Goal: Information Seeking & Learning: Learn about a topic

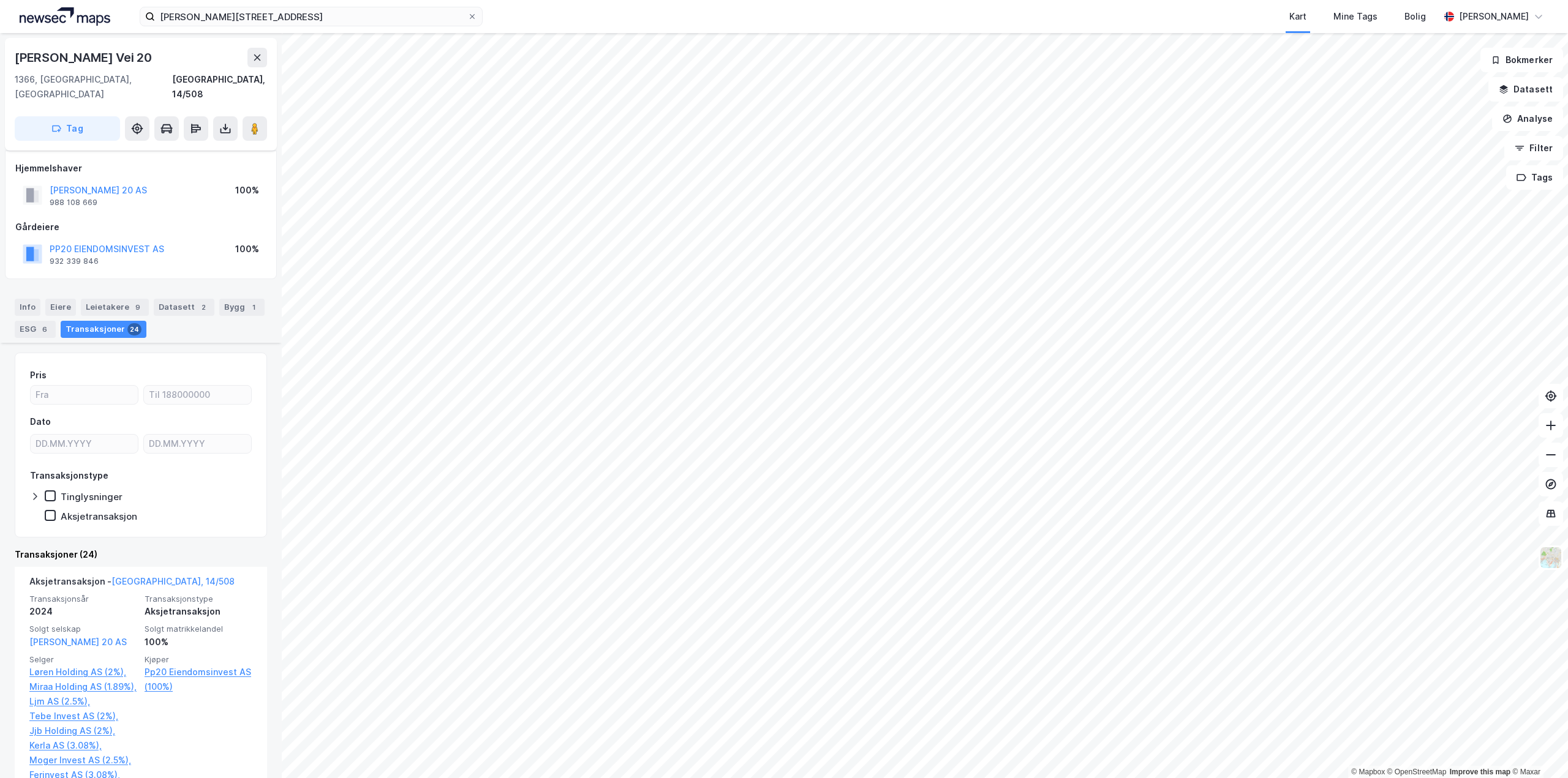
scroll to position [245, 0]
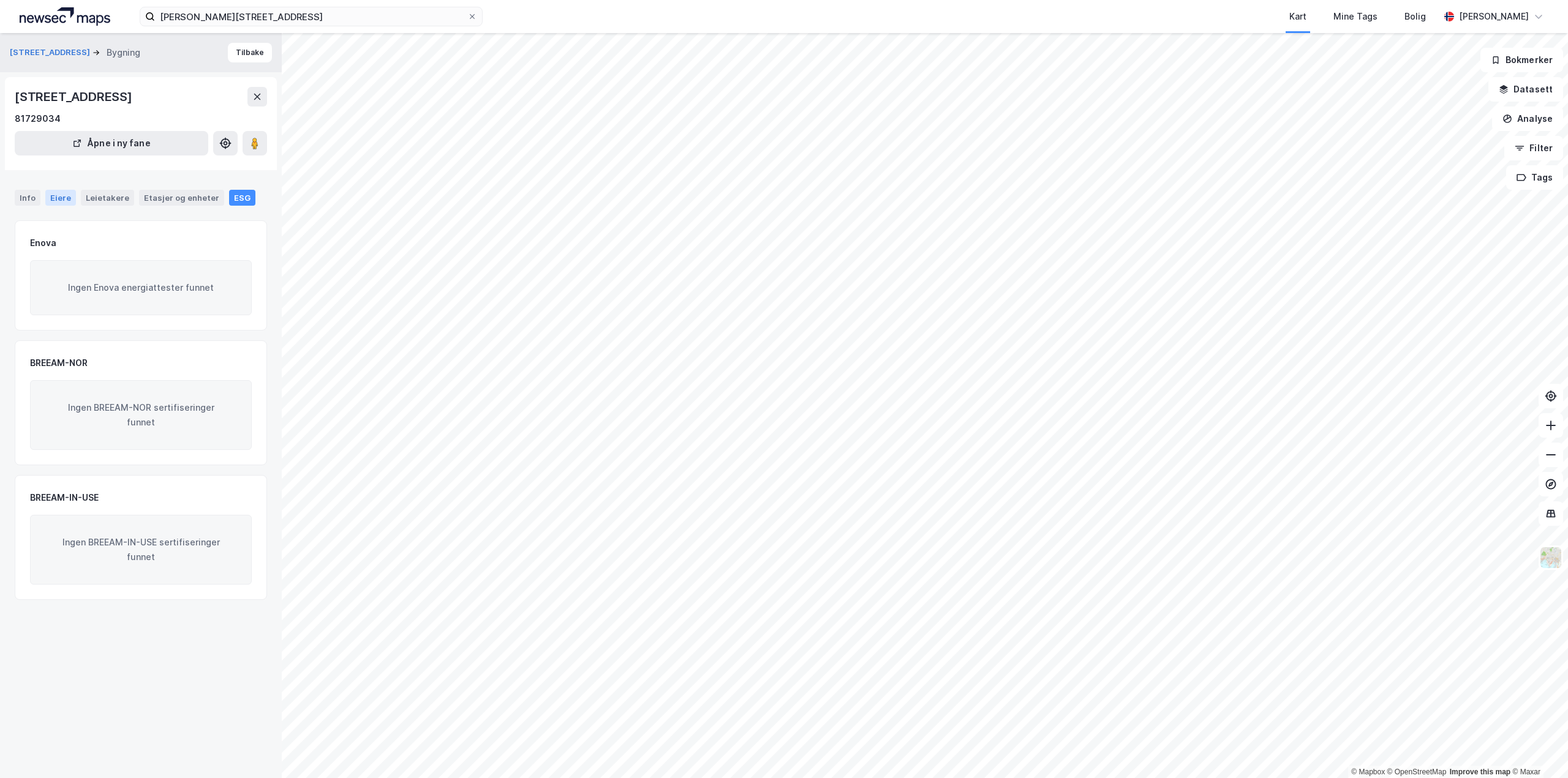
click at [50, 195] on div "Eiere" at bounding box center [60, 197] width 31 height 16
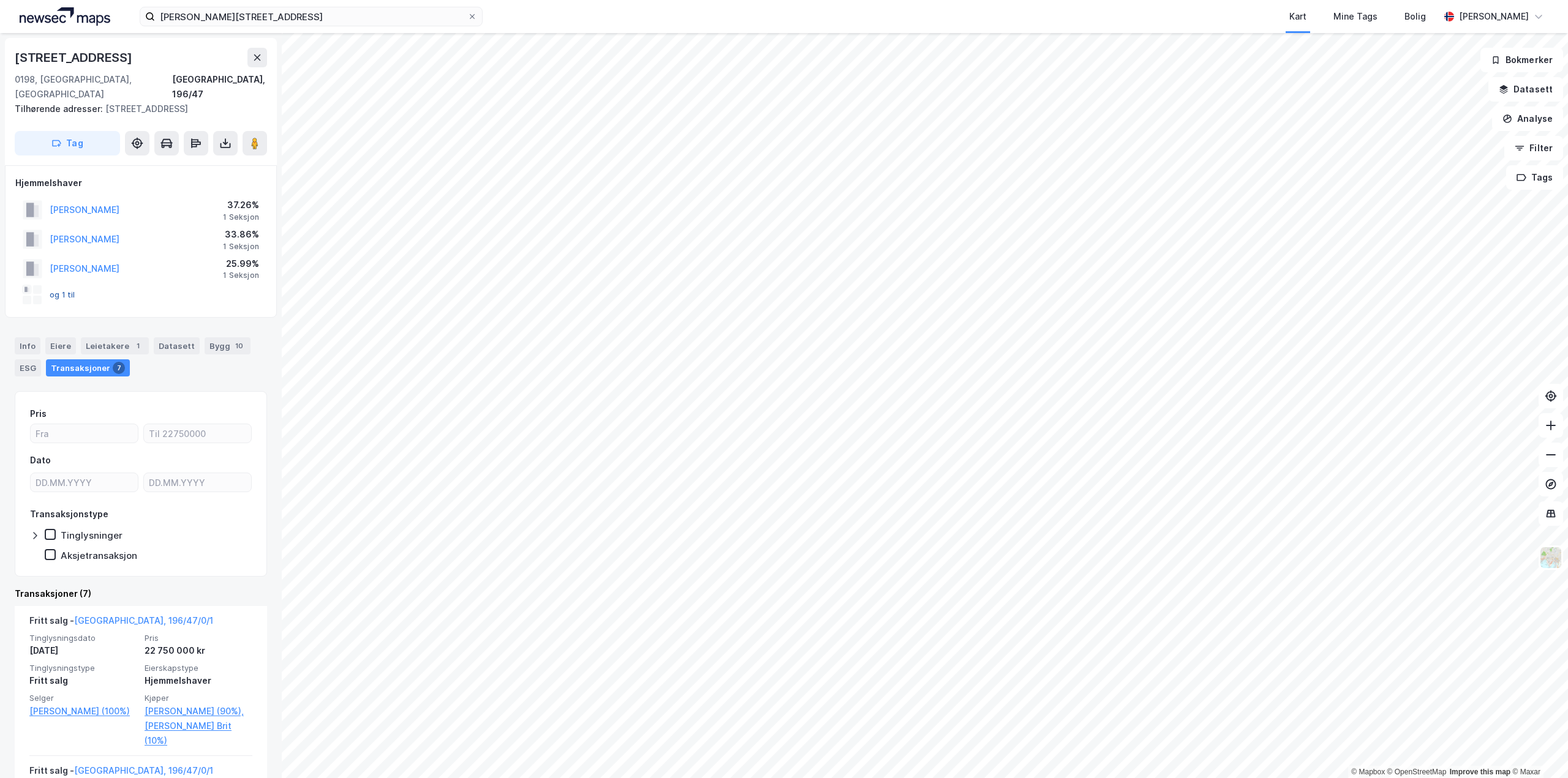
click at [0, 0] on button "og 1 til" at bounding box center [0, 0] width 0 height 0
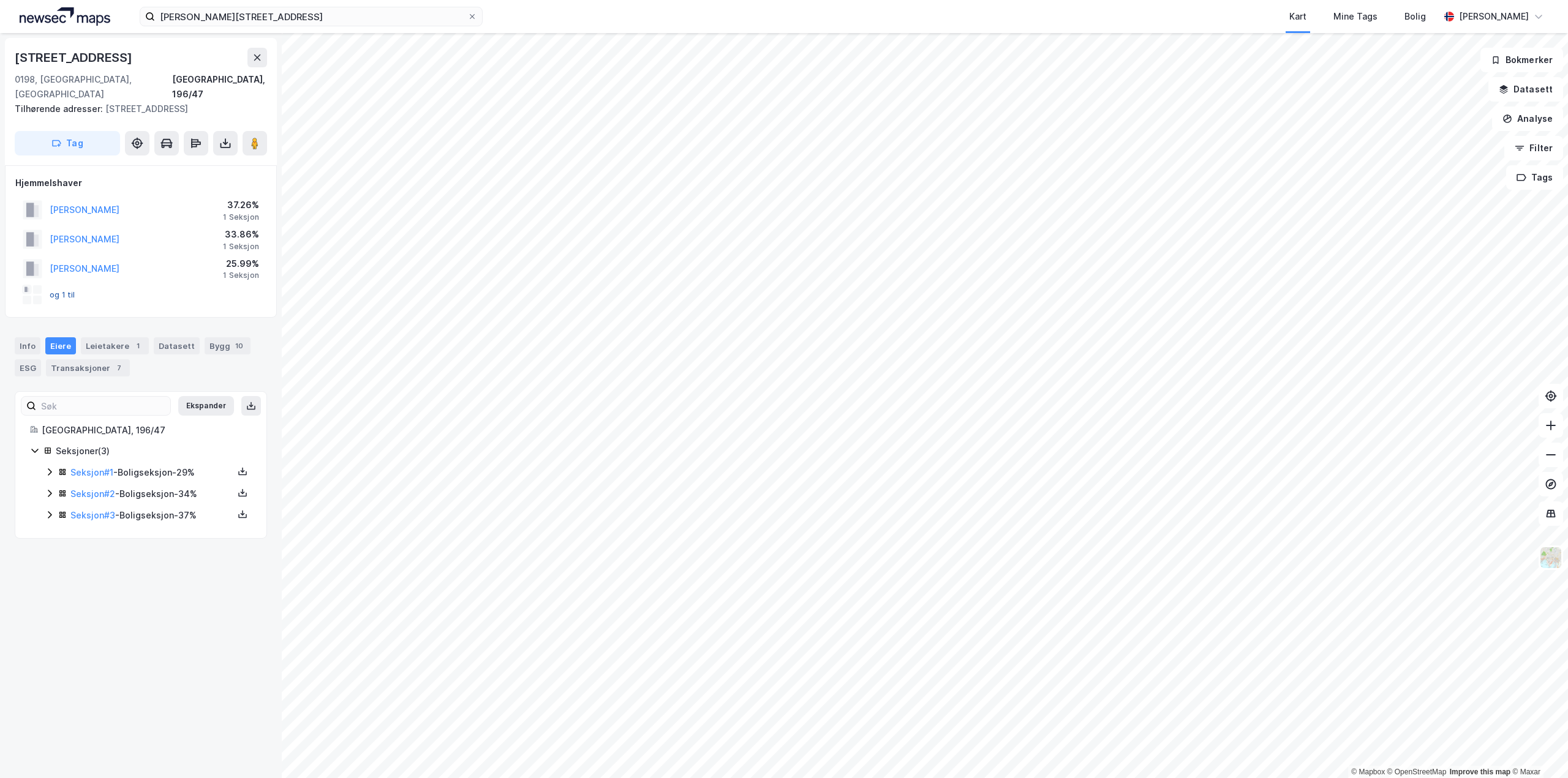
click at [0, 0] on button "og 1 til" at bounding box center [0, 0] width 0 height 0
click at [49, 467] on icon at bounding box center [50, 472] width 10 height 10
click at [46, 551] on icon at bounding box center [50, 556] width 10 height 10
click at [49, 615] on icon at bounding box center [49, 619] width 3 height 8
click at [34, 337] on div "Info" at bounding box center [27, 346] width 25 height 17
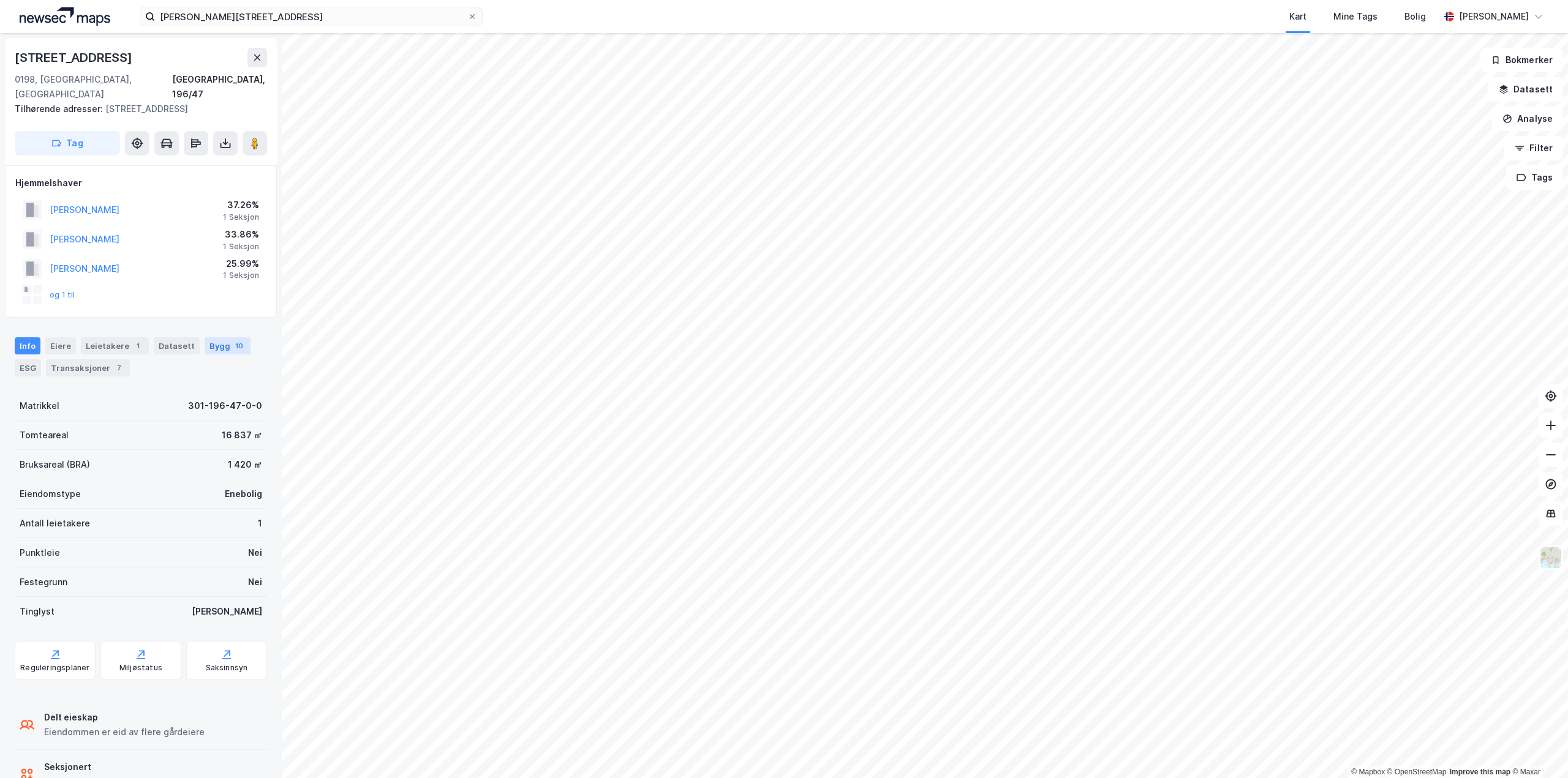
click at [211, 337] on div "Bygg 10" at bounding box center [227, 346] width 46 height 17
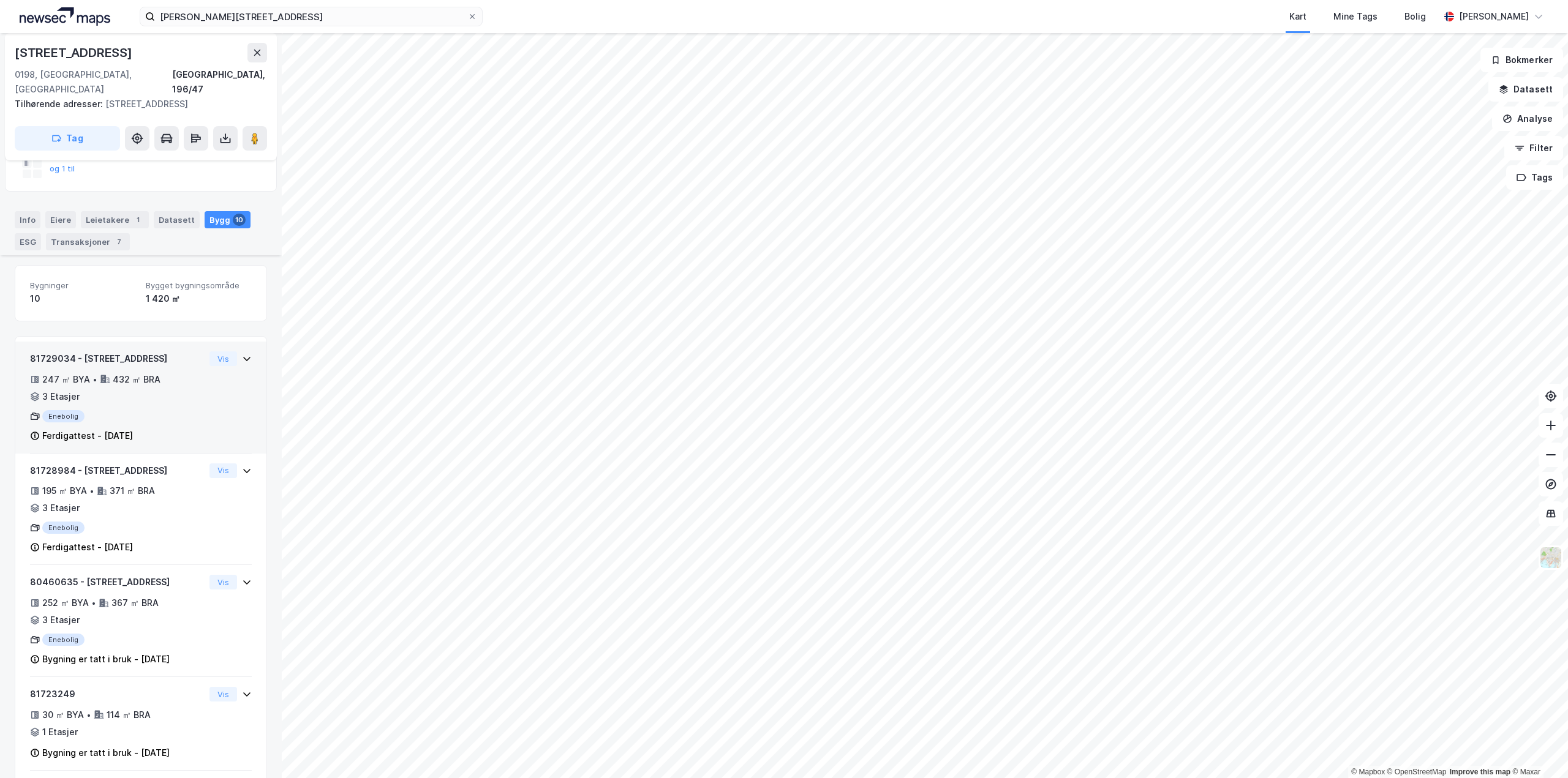
scroll to position [327, 0]
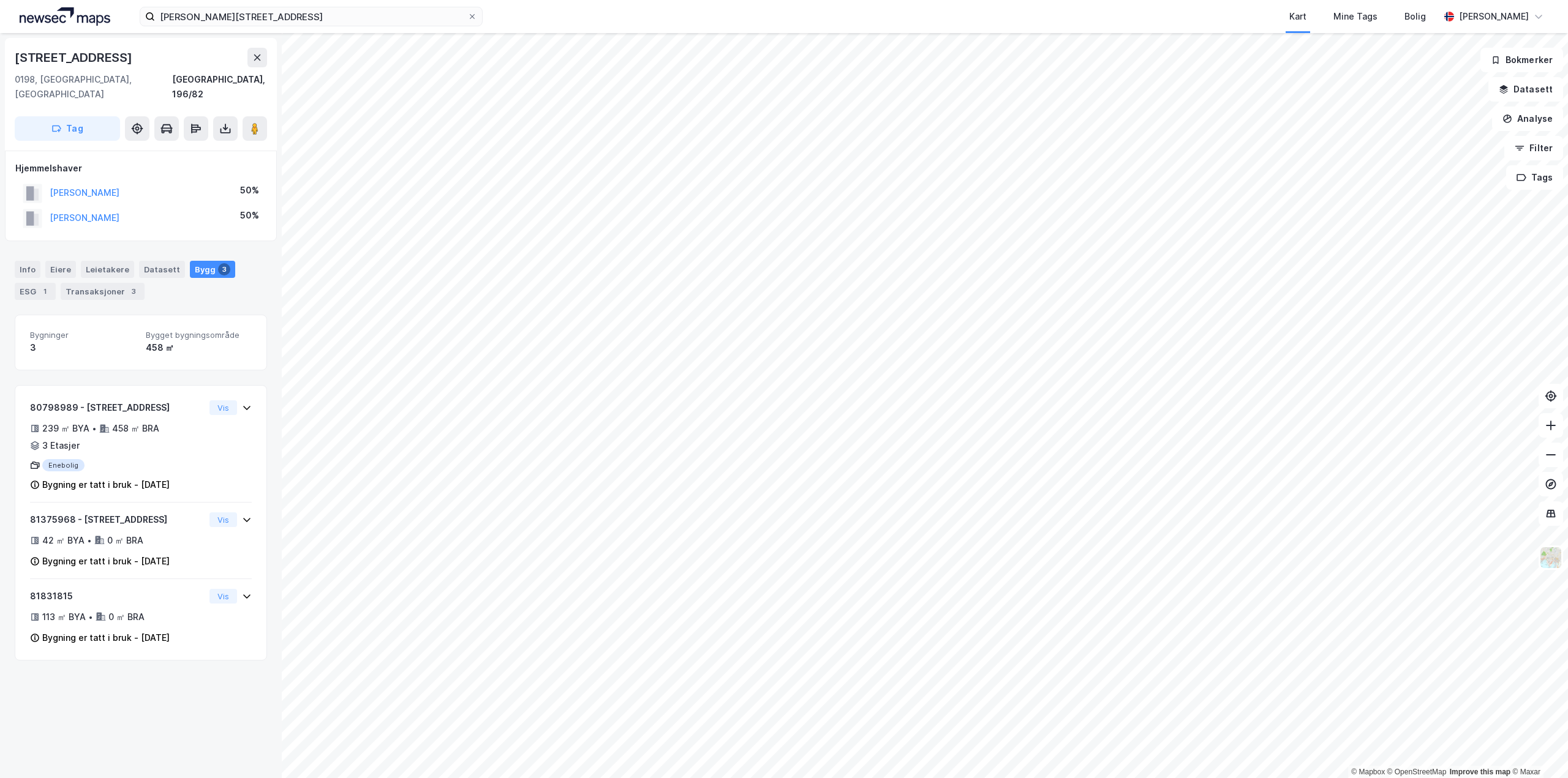
click at [876, 778] on html "[PERSON_NAME] 20 Kart Mine Tags Bolig [PERSON_NAME] © Mapbox © OpenStreetMap Im…" at bounding box center [784, 389] width 1568 height 778
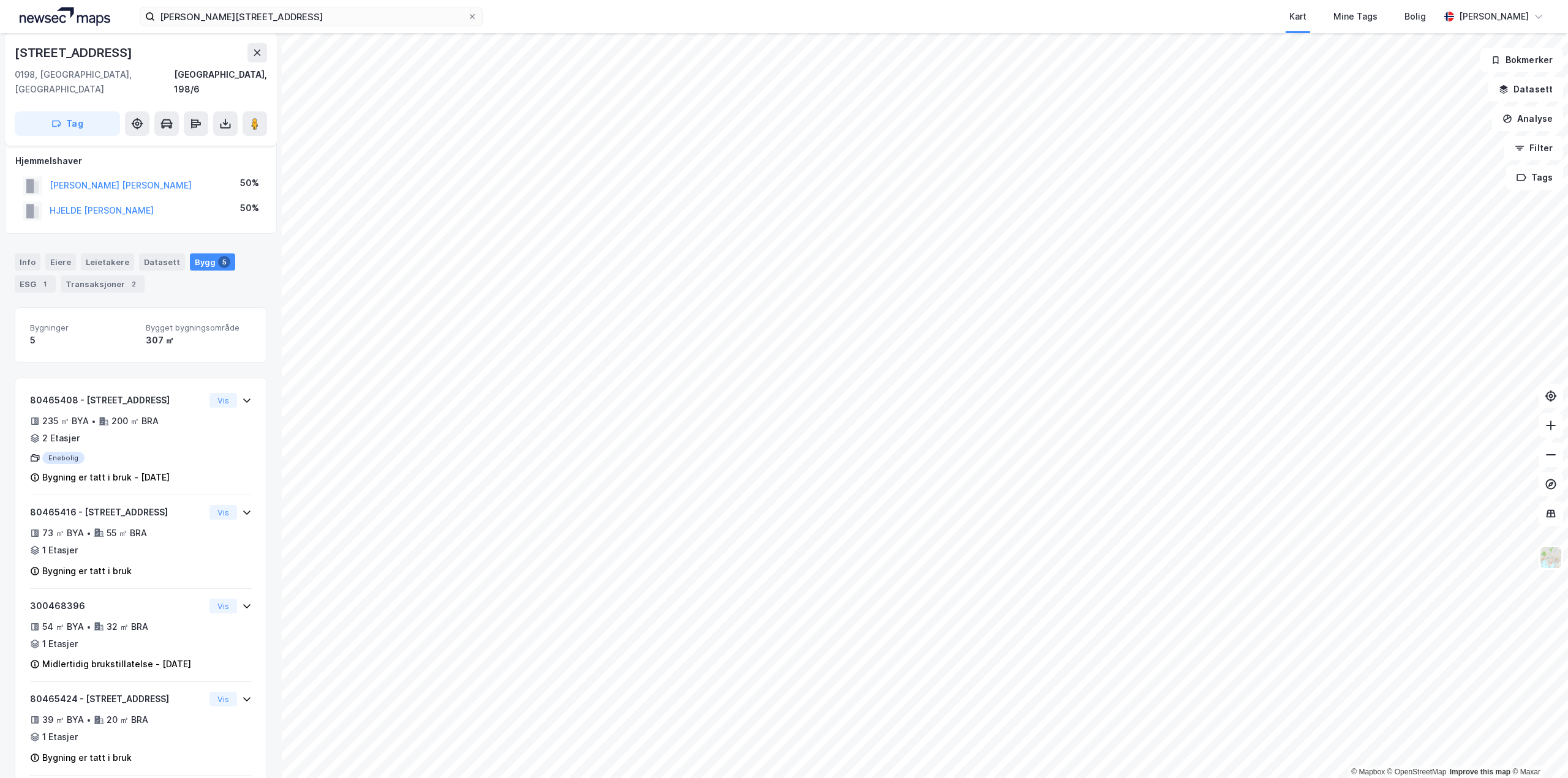
scroll to position [101, 0]
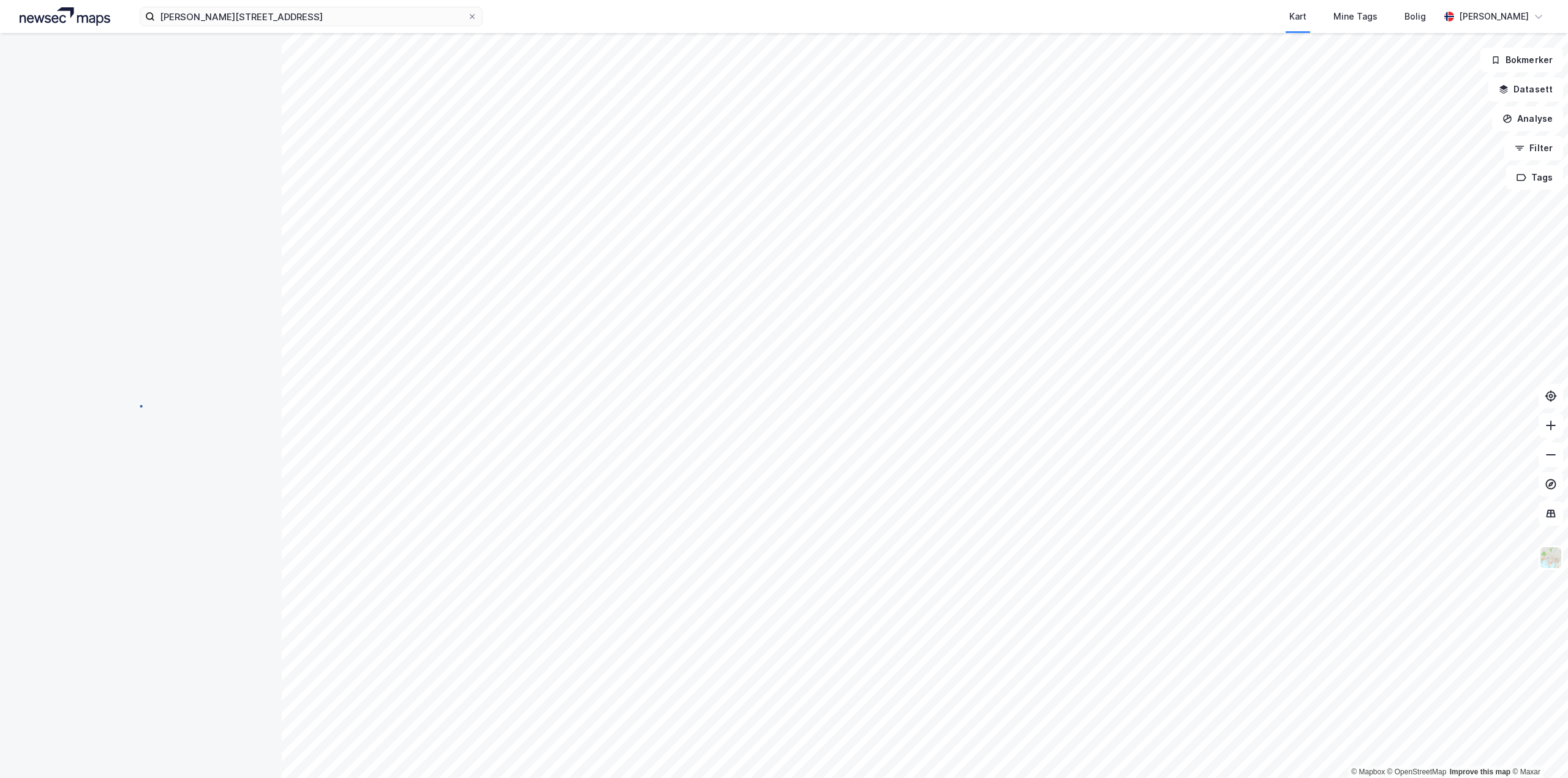
scroll to position [18, 0]
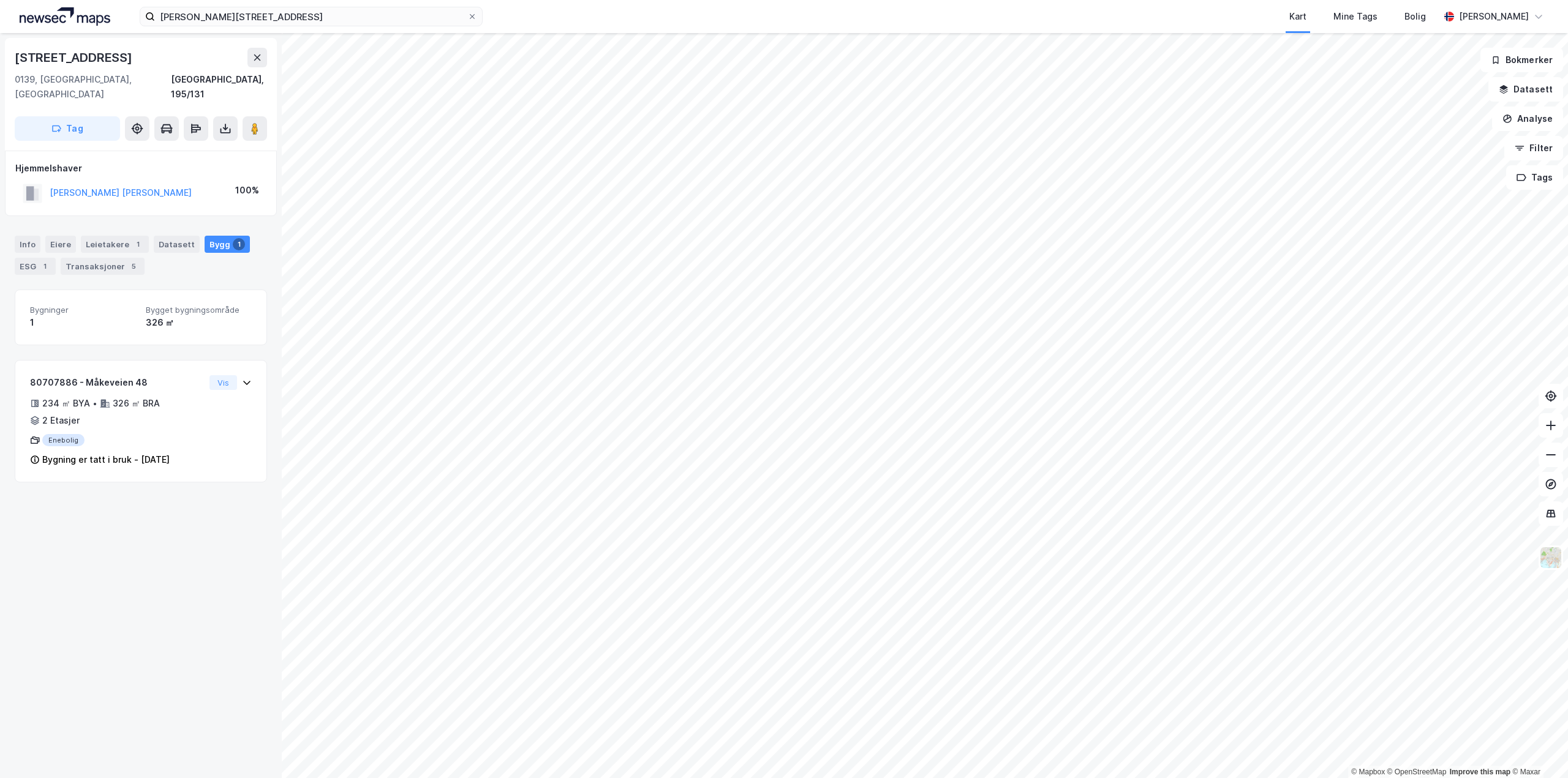
click at [742, 778] on html "[PERSON_NAME] 20 Kart Mine Tags Bolig [PERSON_NAME] © Mapbox © OpenStreetMap Im…" at bounding box center [784, 389] width 1568 height 778
click at [650, 778] on html "[PERSON_NAME] 20 Kart Mine Tags Bolig [PERSON_NAME] © Mapbox © OpenStreetMap Im…" at bounding box center [784, 389] width 1568 height 778
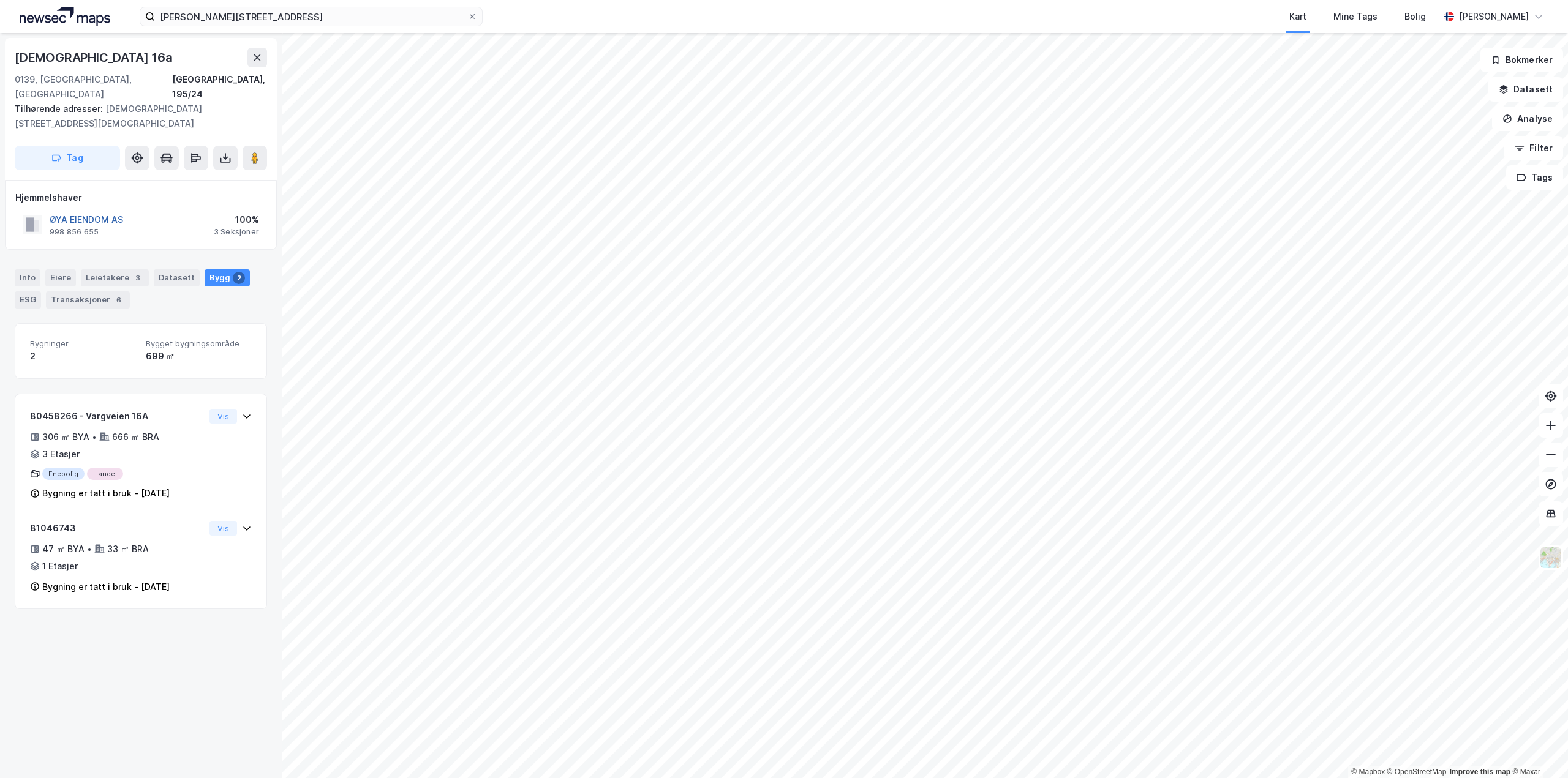
click at [0, 0] on button "ØYA EIENDOM AS" at bounding box center [0, 0] width 0 height 0
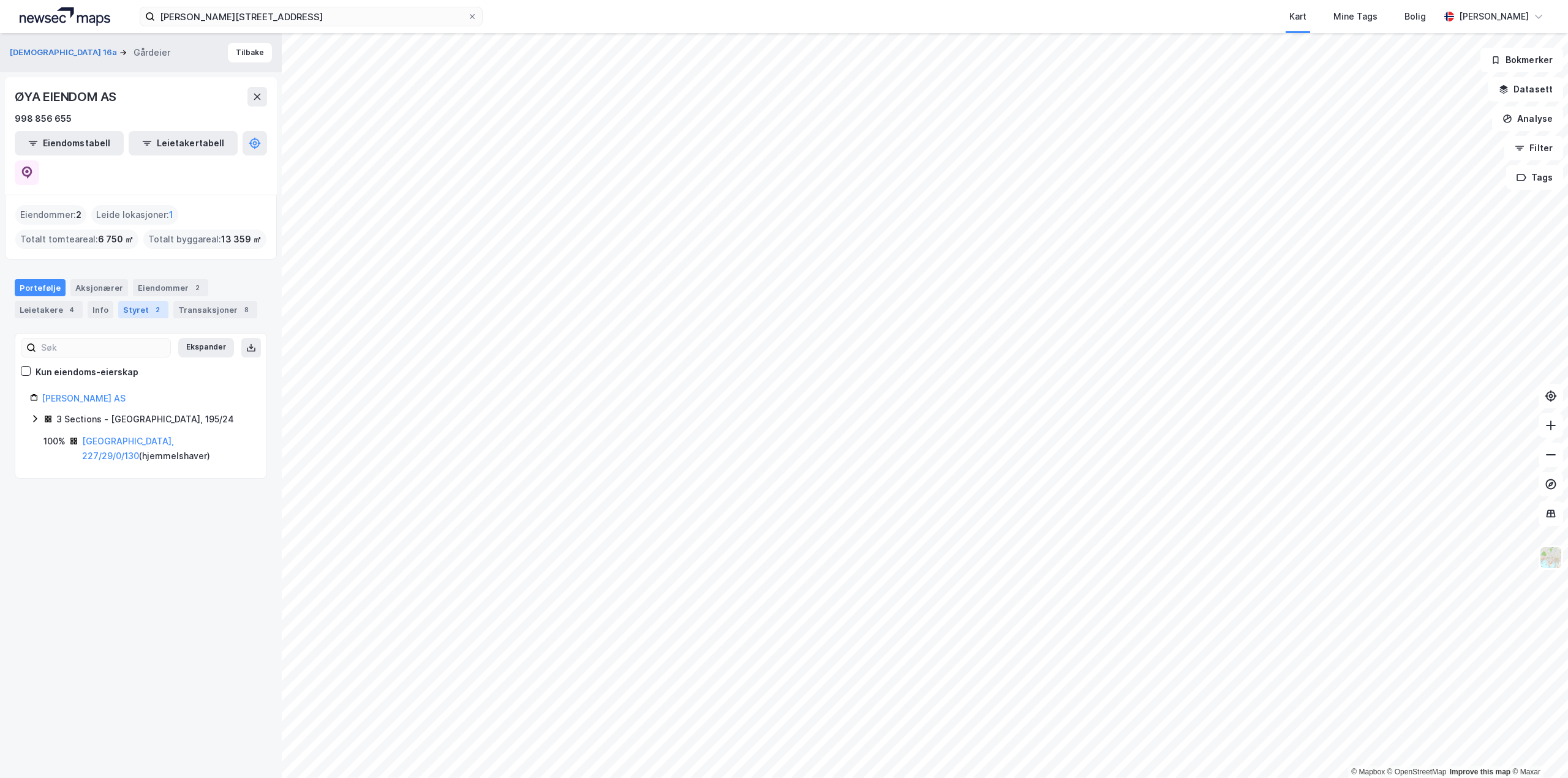
click at [128, 301] on div "Styret 2" at bounding box center [142, 309] width 50 height 17
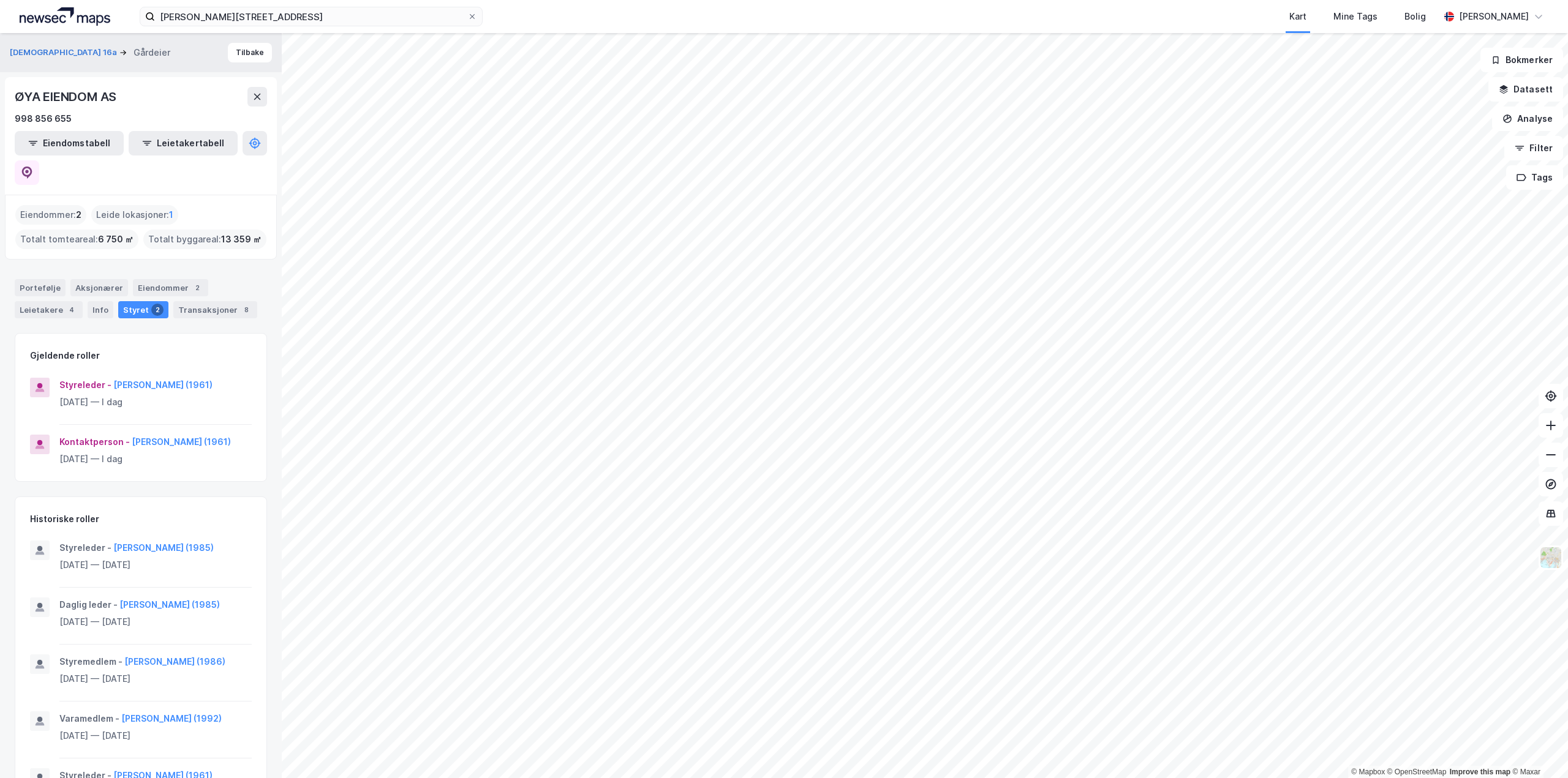
click at [246, 100] on div "ØYA EIENDOM AS" at bounding box center [141, 97] width 253 height 19
click at [264, 98] on button at bounding box center [257, 97] width 19 height 19
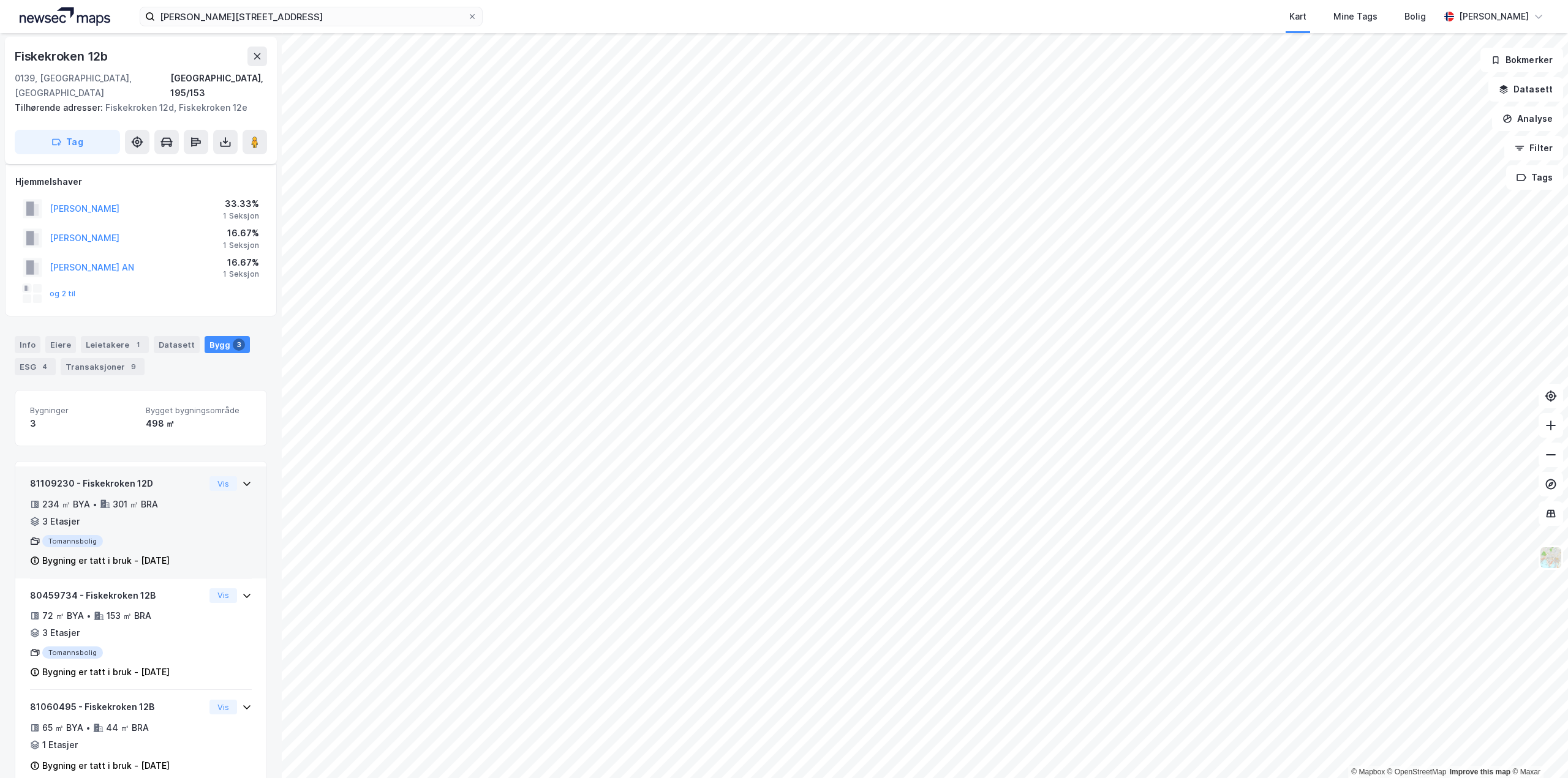
scroll to position [12, 0]
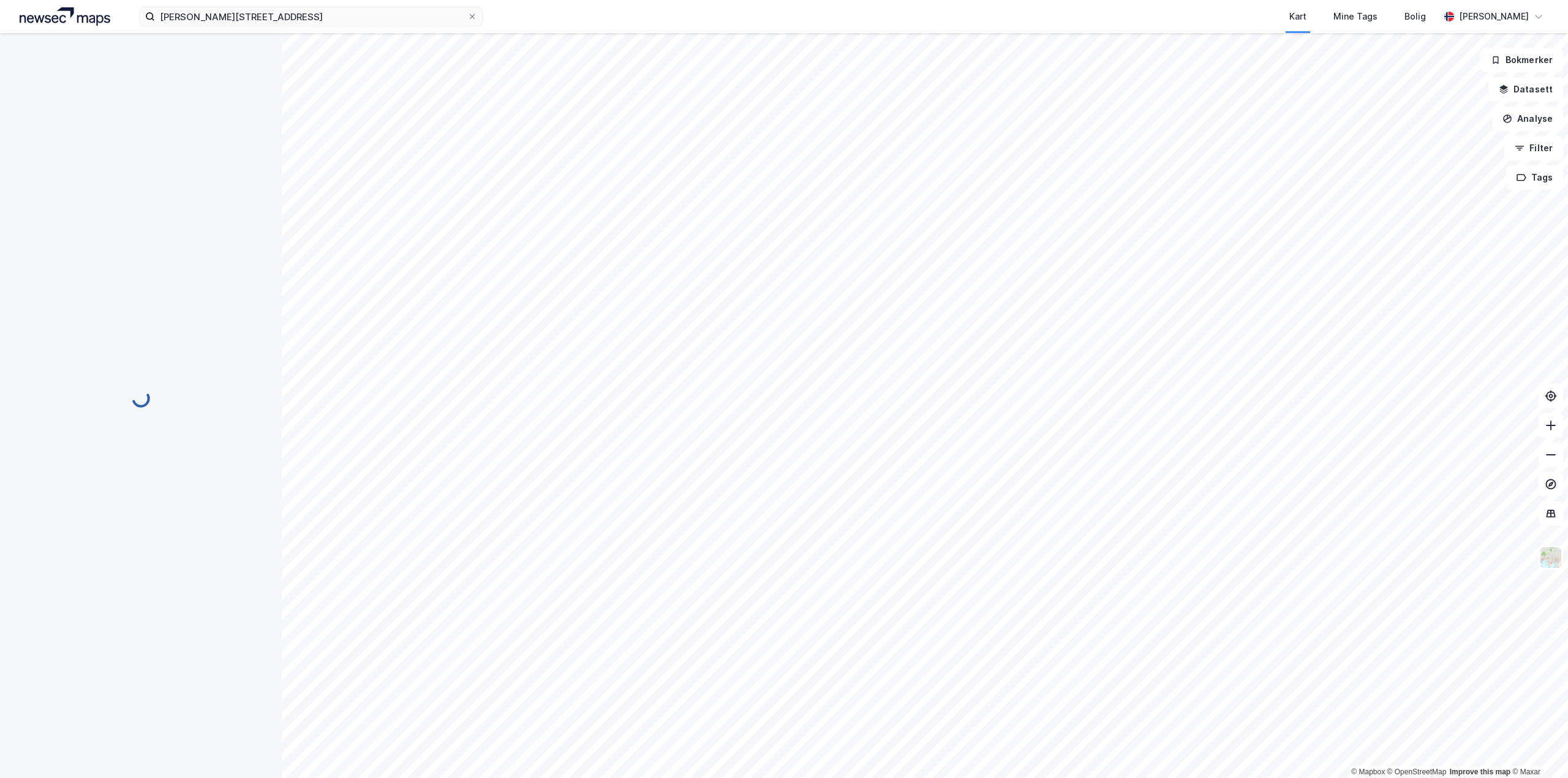
scroll to position [12, 0]
